Goal: Task Accomplishment & Management: Manage account settings

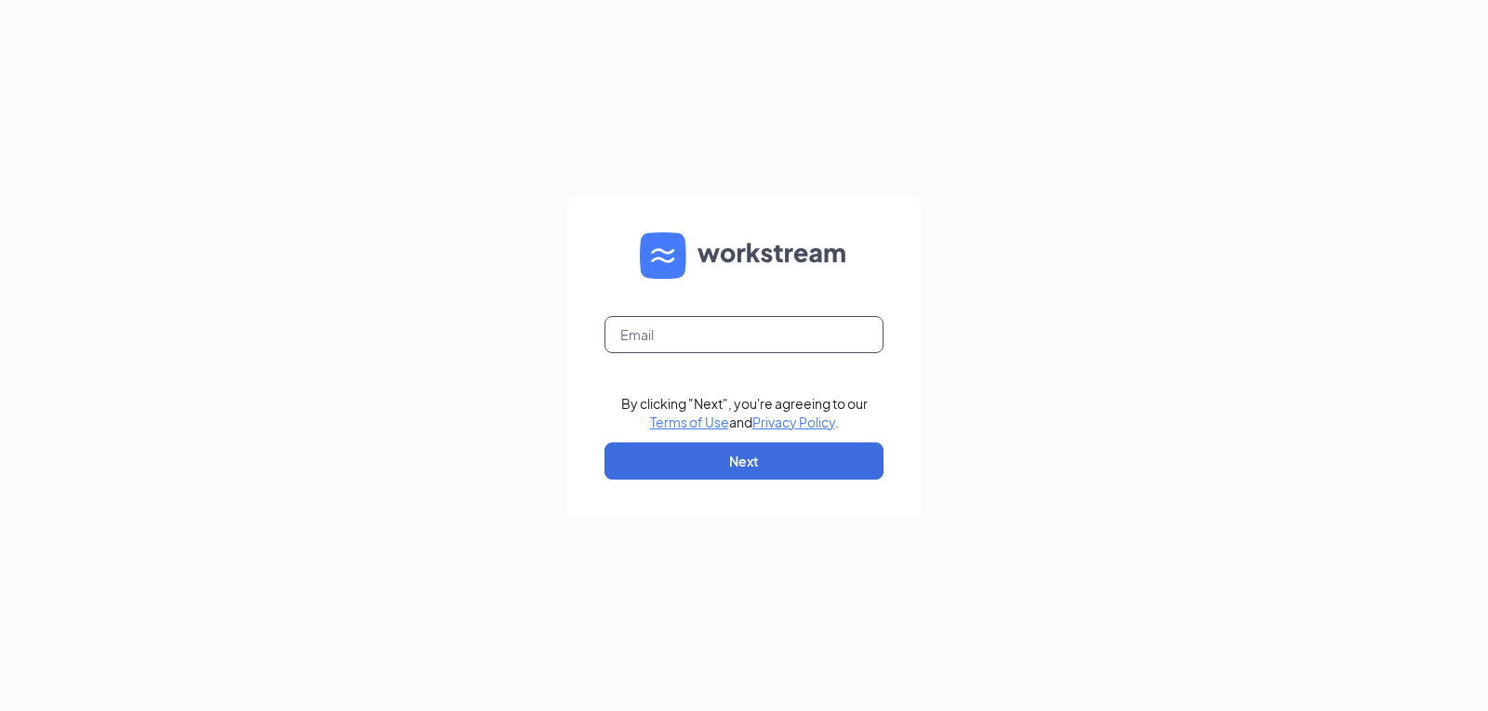
click at [686, 340] on input "text" at bounding box center [743, 334] width 279 height 37
type input "[PERSON_NAME][EMAIL_ADDRESS][DOMAIN_NAME]"
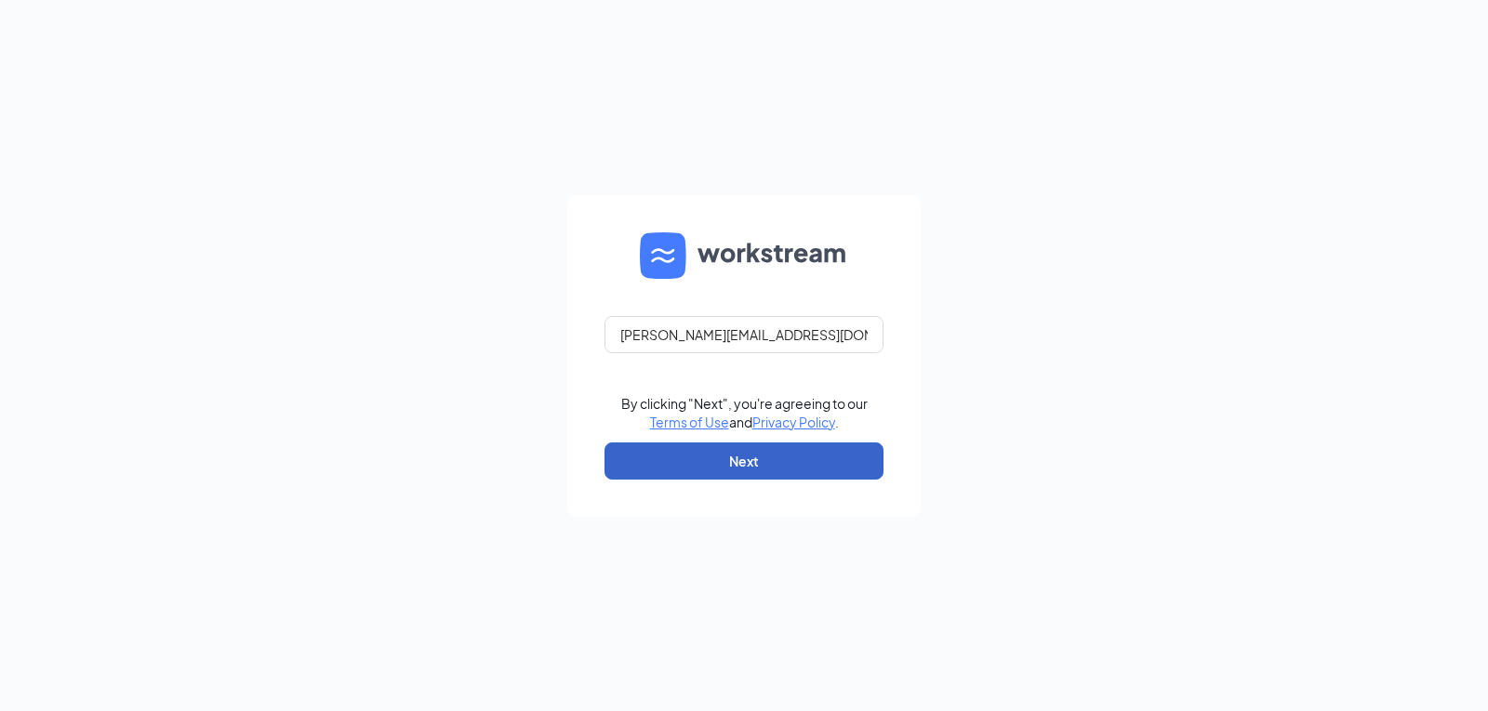
click at [745, 463] on button "Next" at bounding box center [743, 461] width 279 height 37
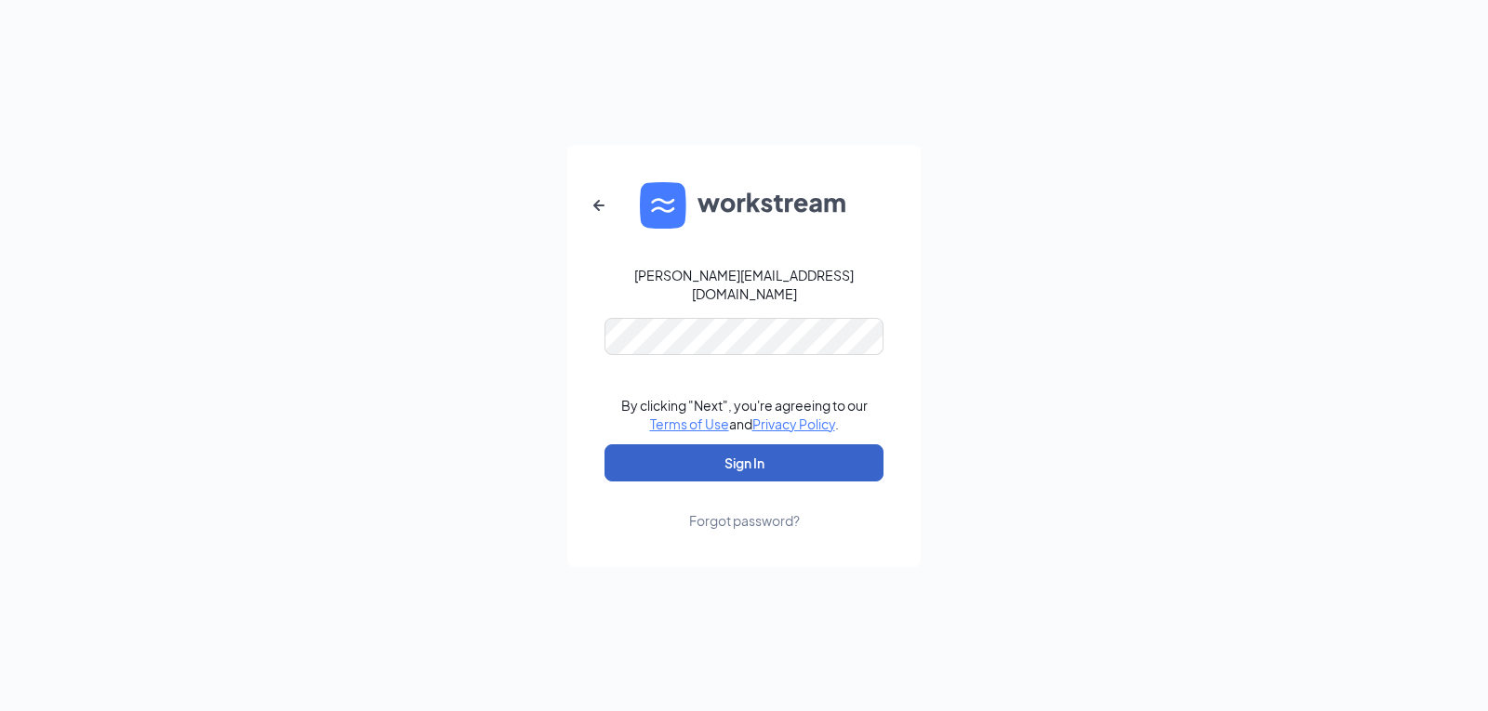
click at [737, 455] on button "Sign In" at bounding box center [743, 463] width 279 height 37
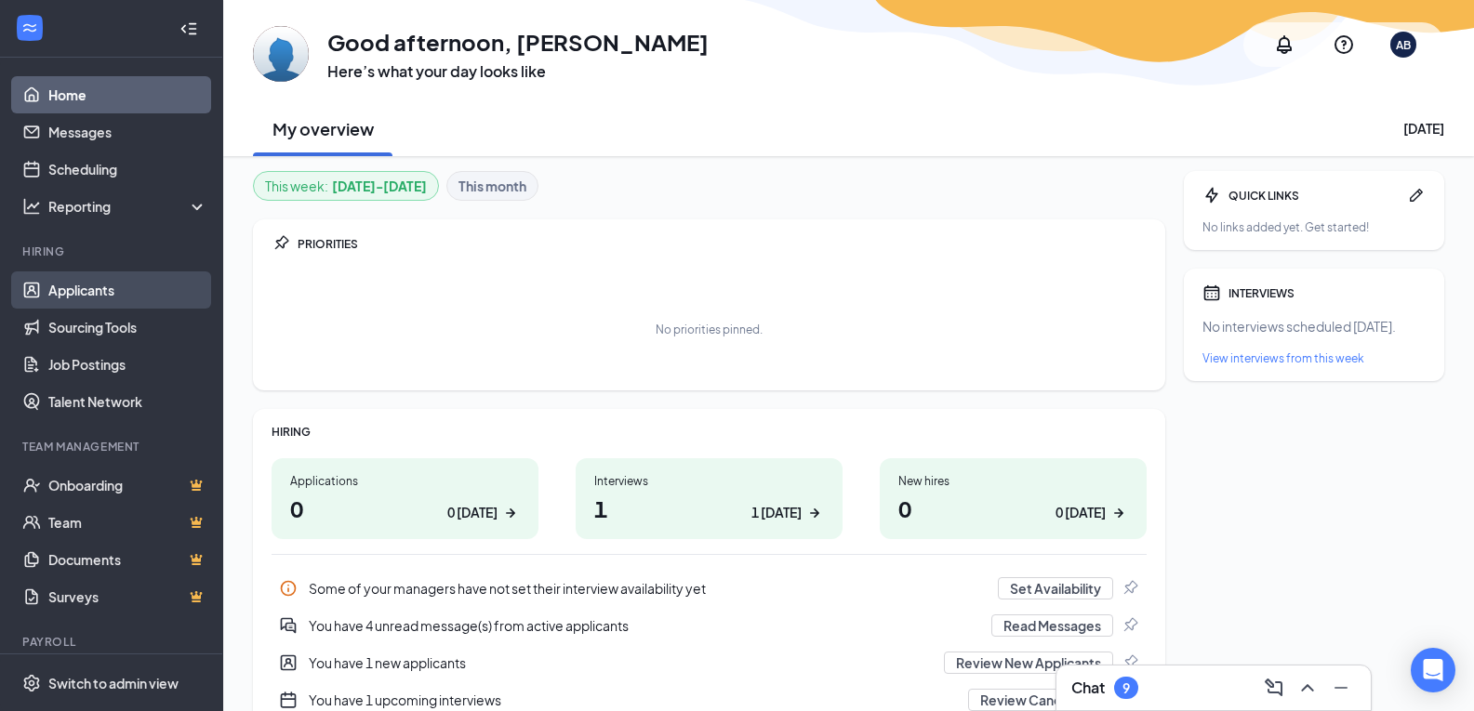
click at [83, 284] on link "Applicants" at bounding box center [127, 290] width 159 height 37
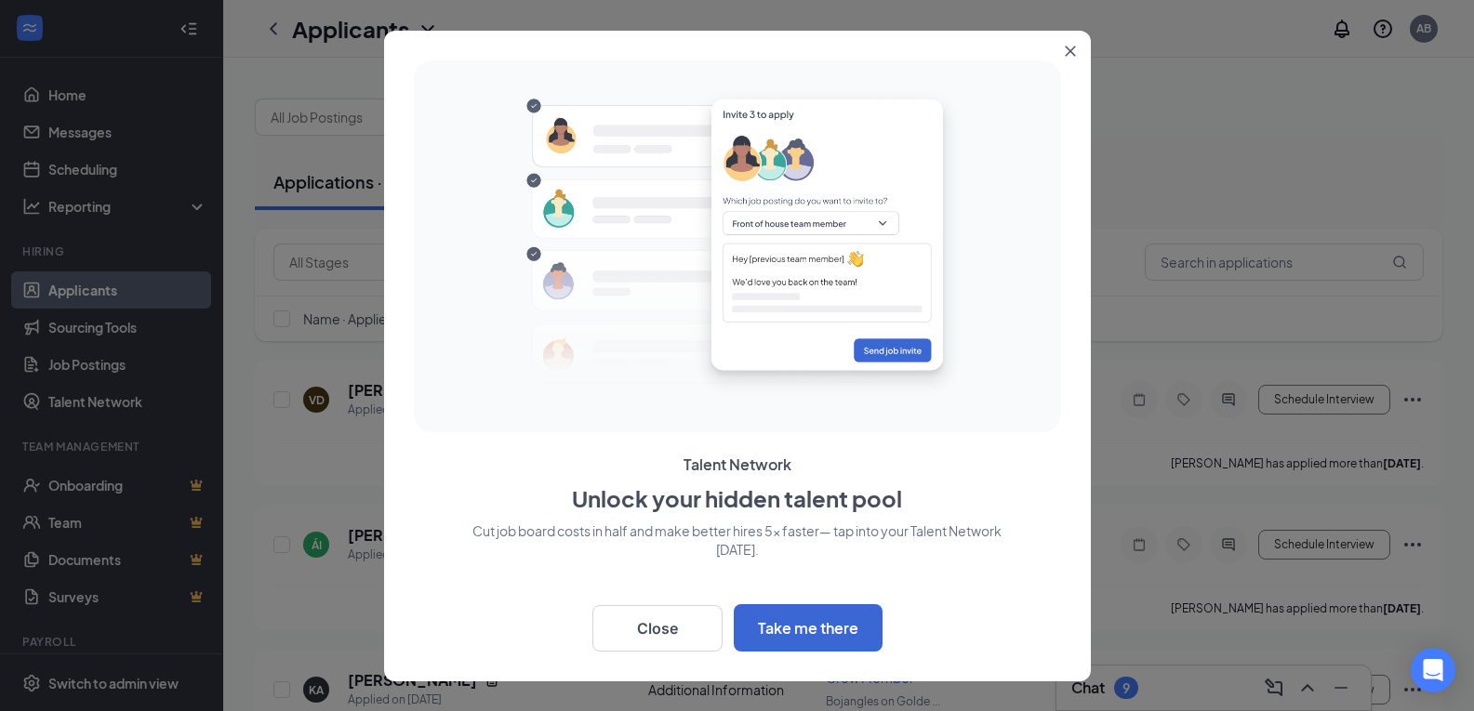
click at [1075, 48] on icon "Close" at bounding box center [1070, 51] width 11 height 11
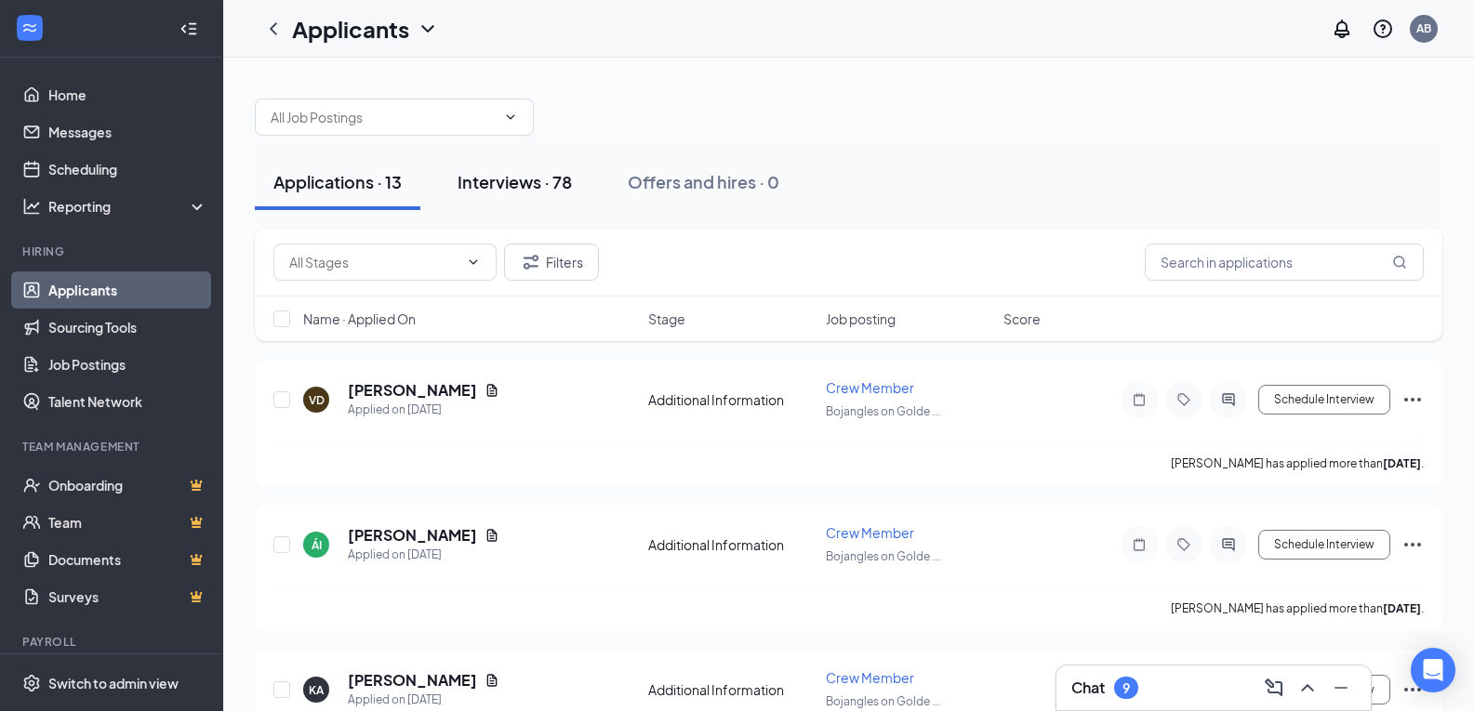
click at [498, 181] on div "Interviews · 78" at bounding box center [515, 181] width 114 height 23
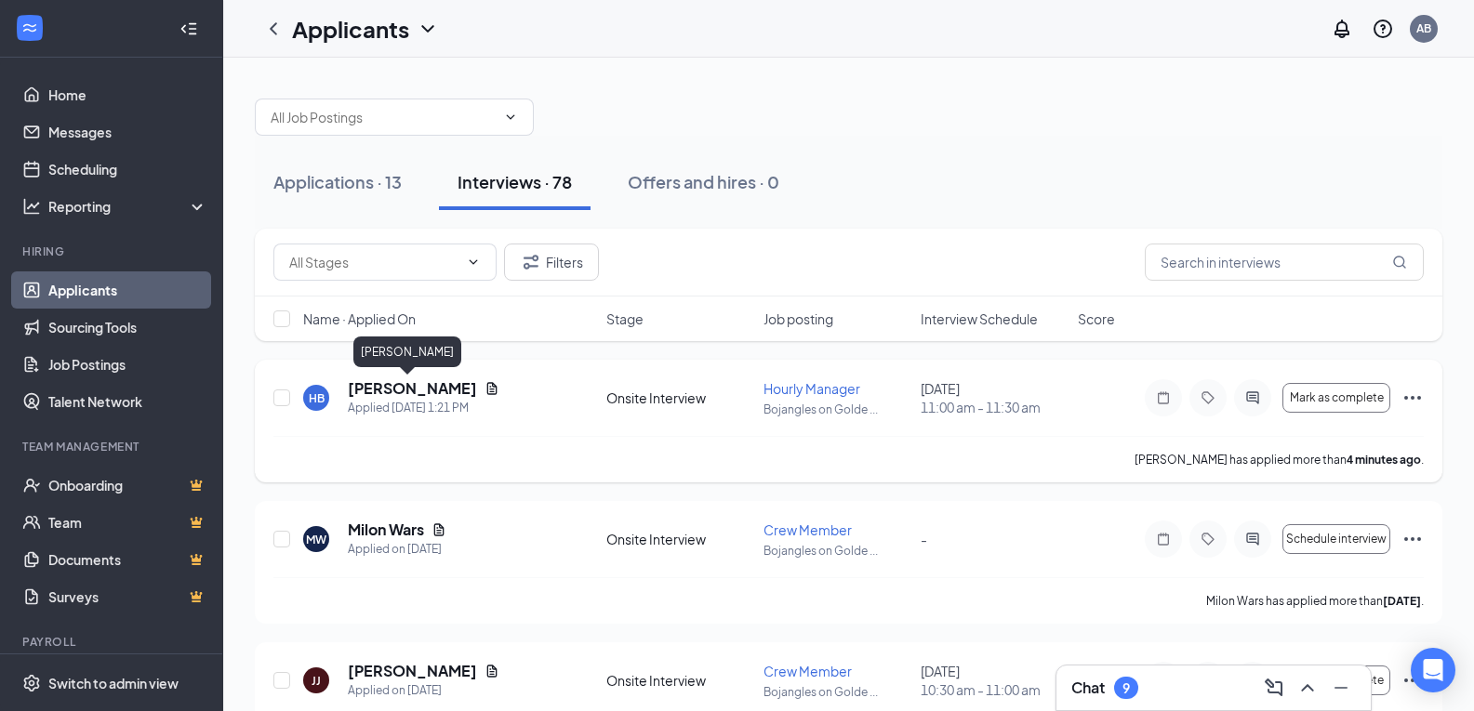
click at [384, 384] on h5 "[PERSON_NAME]" at bounding box center [412, 388] width 129 height 20
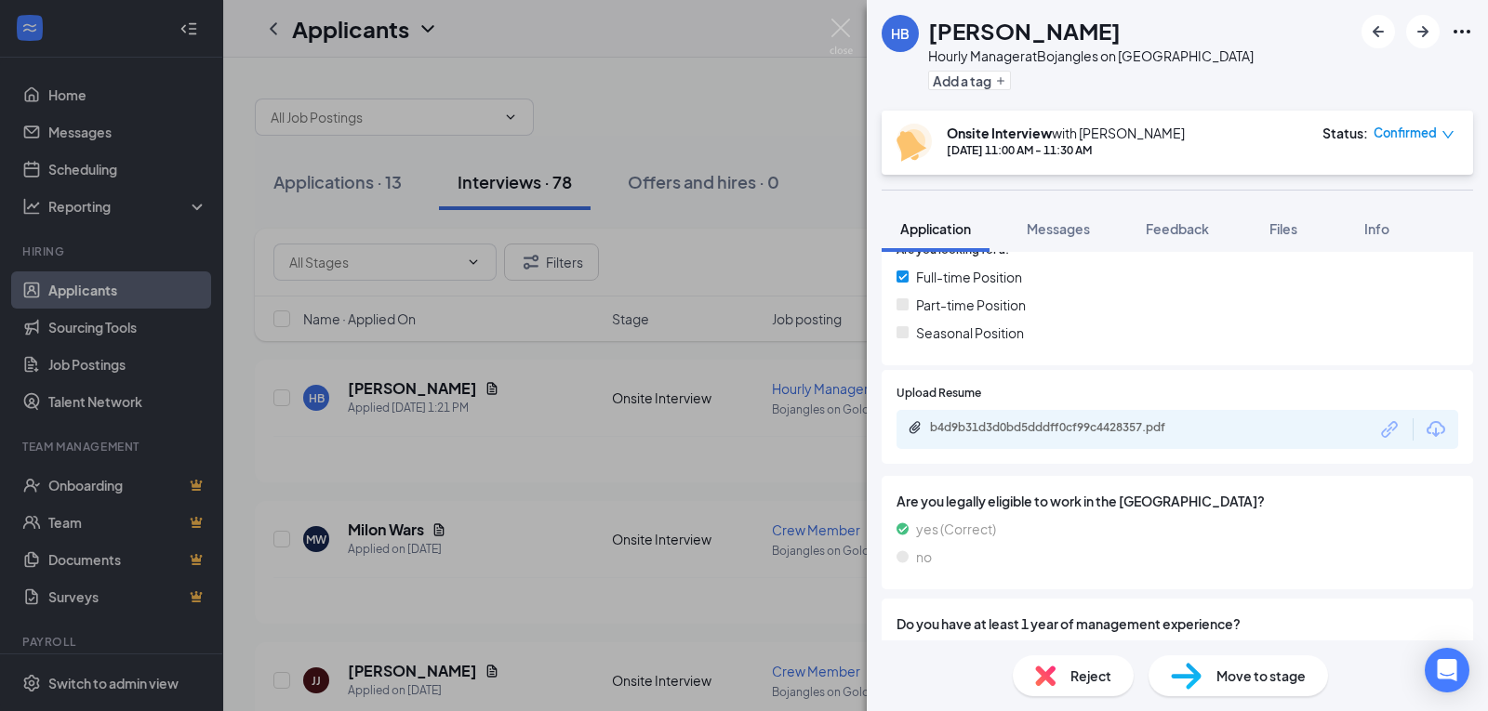
scroll to position [465, 0]
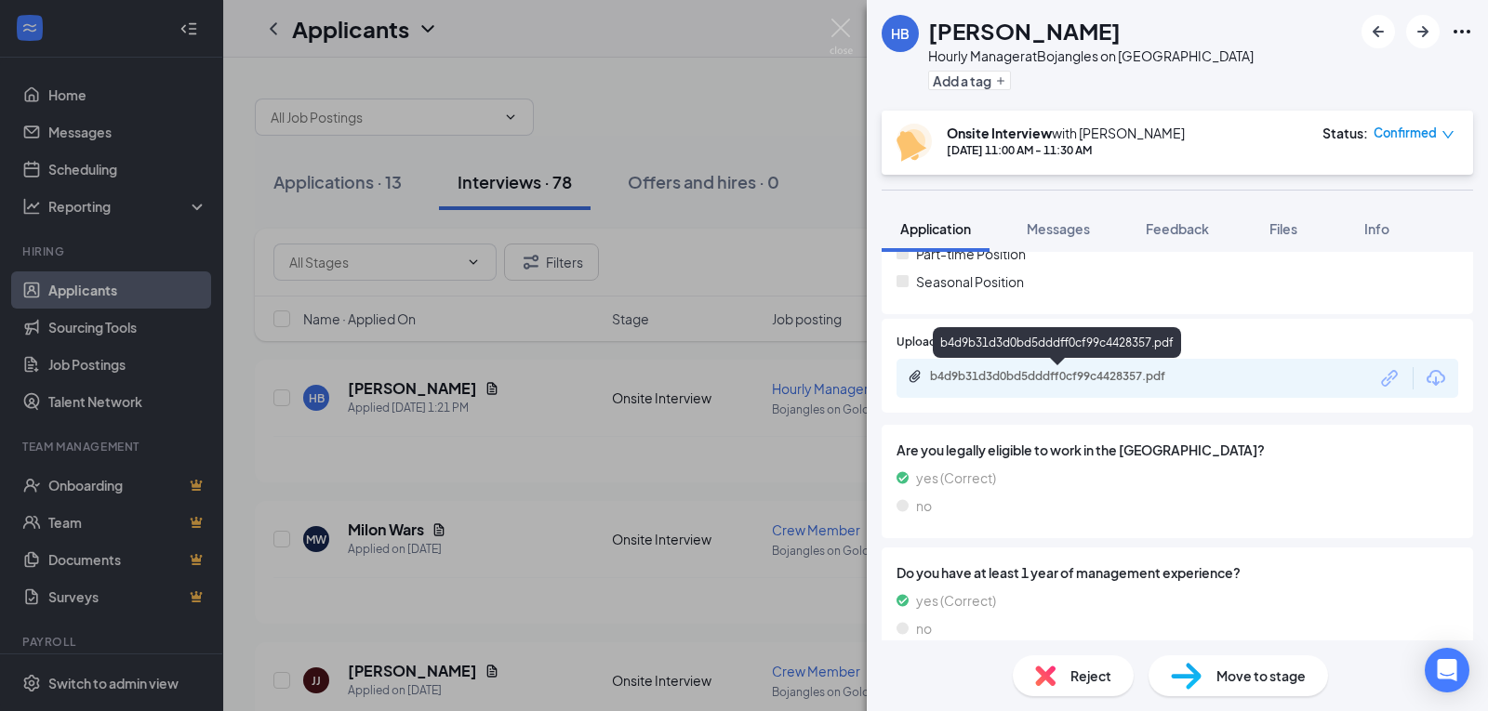
click at [995, 378] on div "b4d9b31d3d0bd5dddff0cf99c4428357.pdf" at bounding box center [1060, 376] width 260 height 15
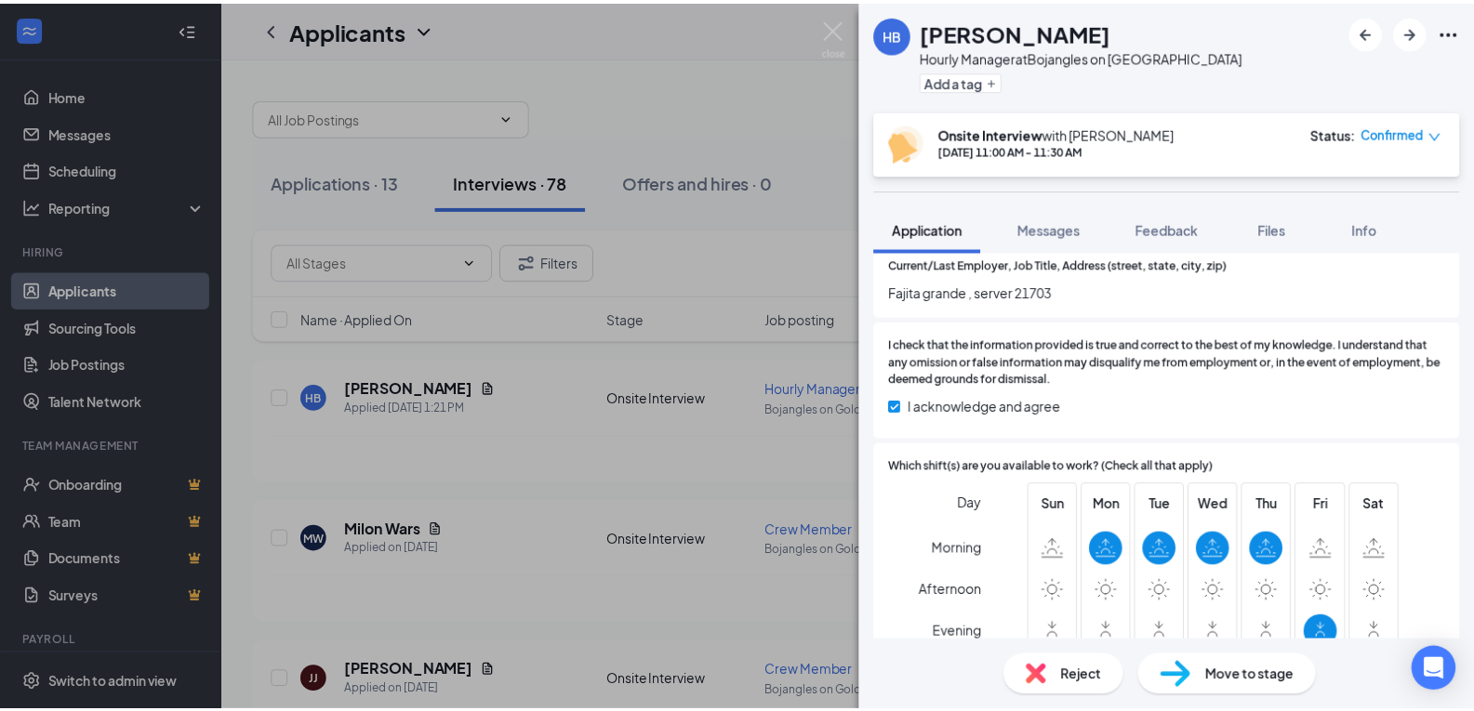
scroll to position [1892, 0]
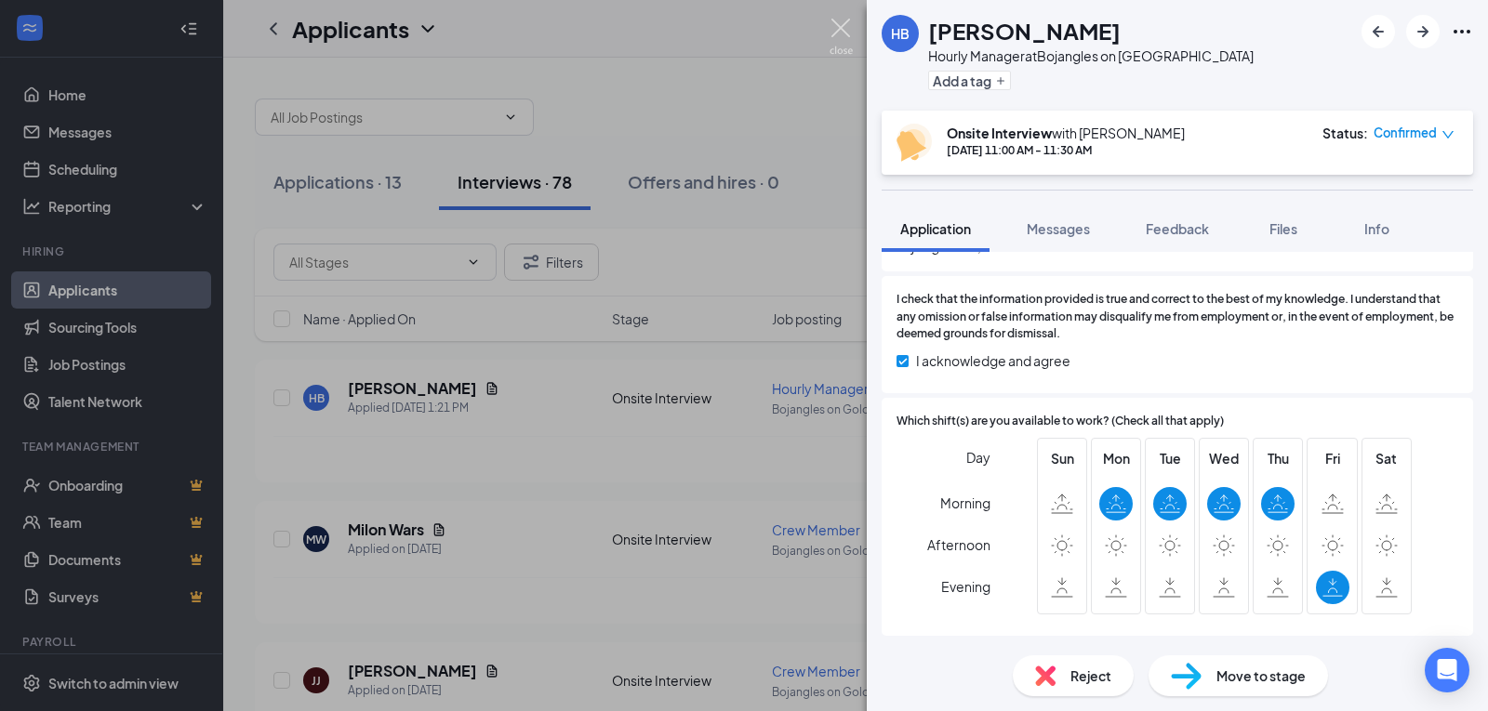
click at [836, 27] on img at bounding box center [841, 37] width 23 height 36
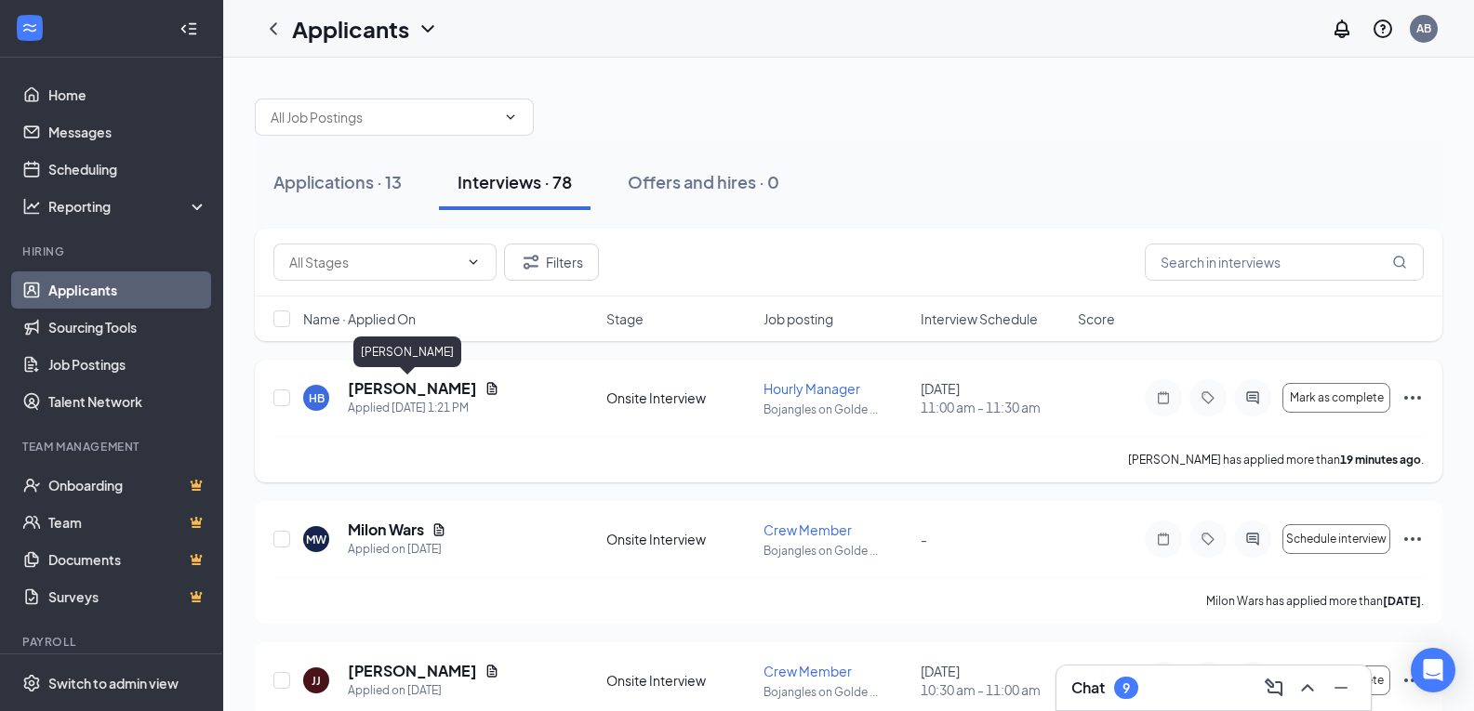
click at [430, 385] on h5 "[PERSON_NAME]" at bounding box center [412, 388] width 129 height 20
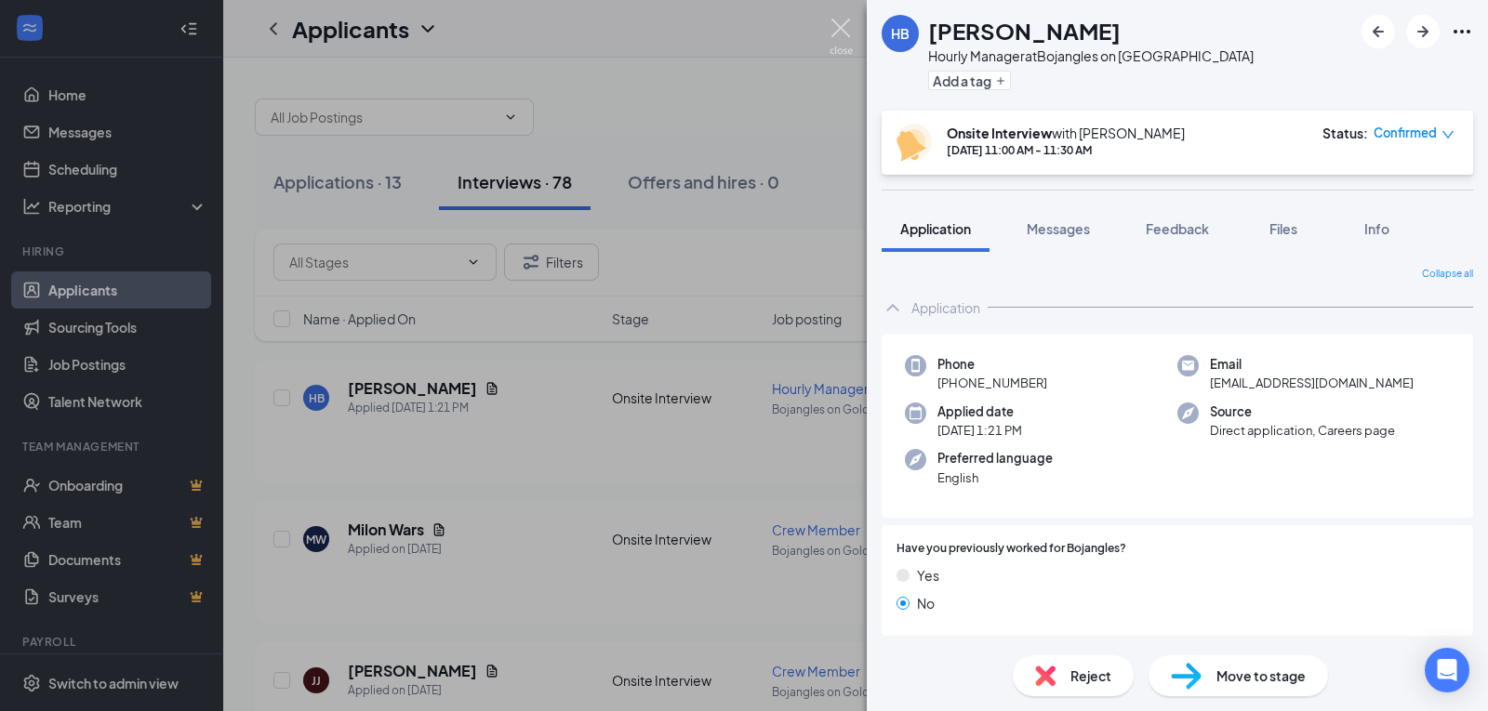
click at [842, 27] on img at bounding box center [841, 37] width 23 height 36
